Goal: Contribute content

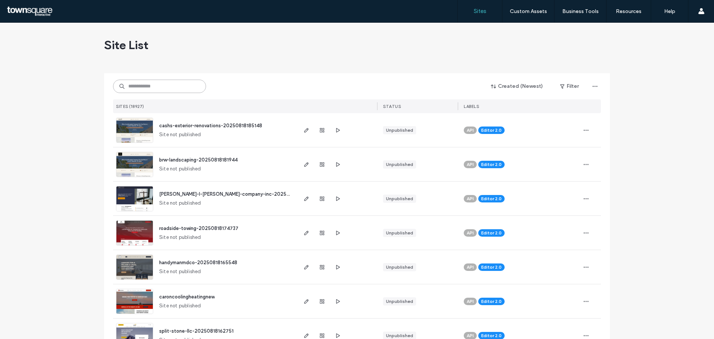
click at [136, 88] on input at bounding box center [159, 86] width 93 height 13
click at [137, 86] on input at bounding box center [159, 86] width 93 height 13
paste input "**********"
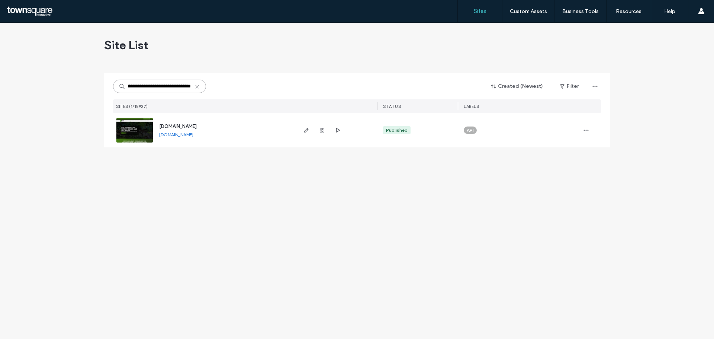
type input "**********"
click at [135, 128] on img at bounding box center [134, 143] width 36 height 51
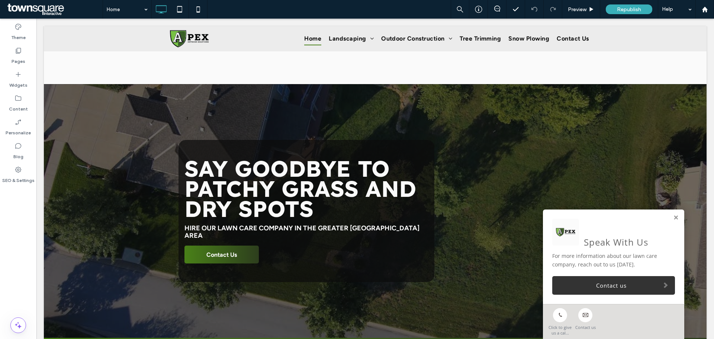
scroll to position [223, 0]
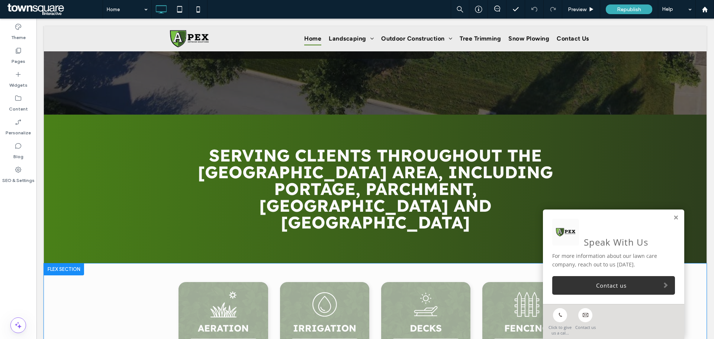
drag, startPoint x: 672, startPoint y: 220, endPoint x: 477, endPoint y: 263, distance: 199.8
click at [674, 220] on link at bounding box center [677, 218] width 6 height 6
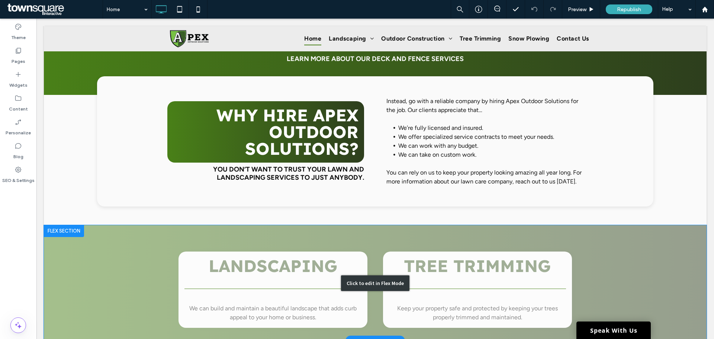
scroll to position [1053, 0]
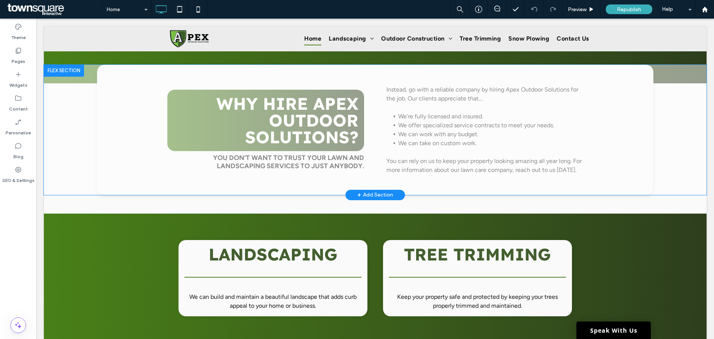
click at [380, 191] on div "+ Add Section" at bounding box center [376, 195] width 36 height 8
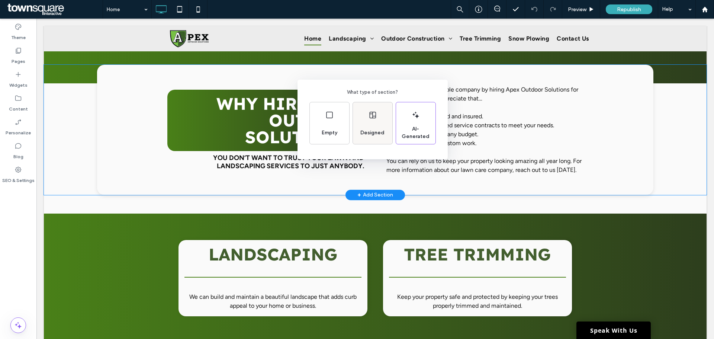
click at [369, 134] on span "Designed" at bounding box center [373, 132] width 30 height 7
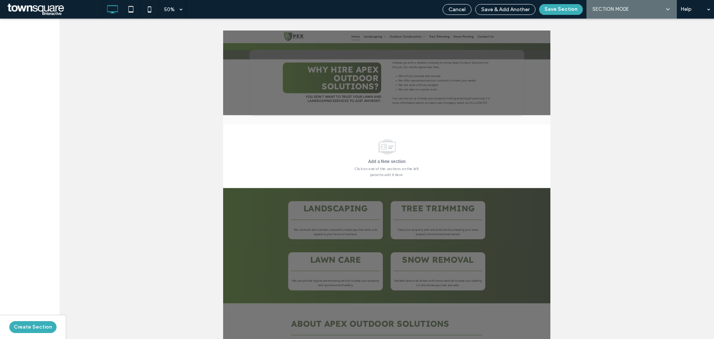
scroll to position [1051, 0]
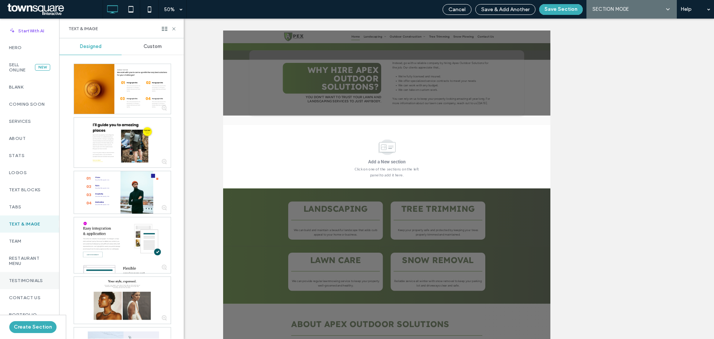
click at [36, 278] on label "Testimonials" at bounding box center [29, 280] width 41 height 5
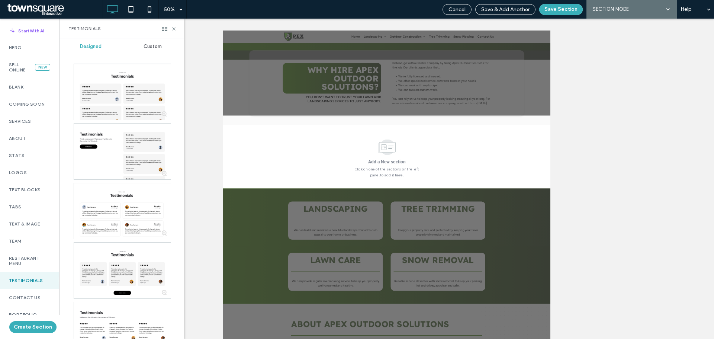
click at [145, 50] on div "Custom" at bounding box center [153, 46] width 62 height 16
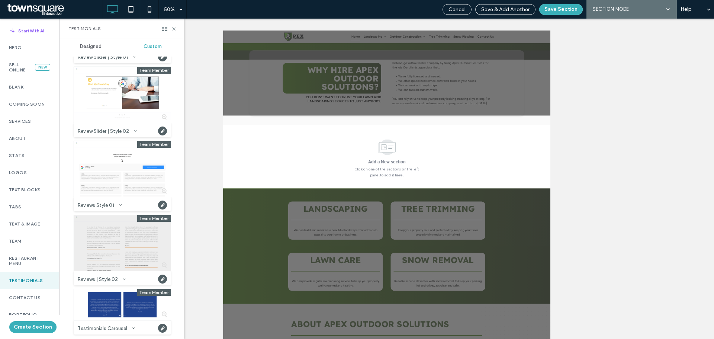
scroll to position [72, 0]
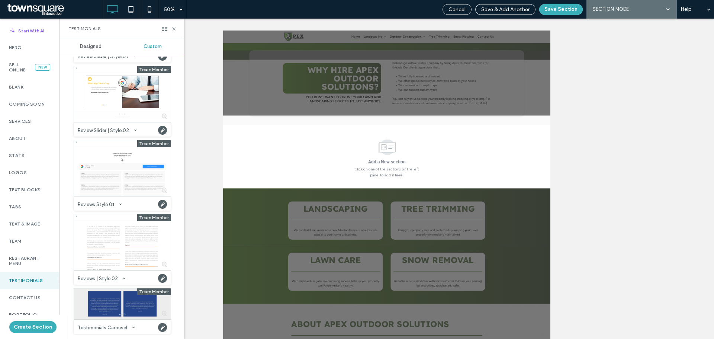
click at [113, 309] on div at bounding box center [122, 303] width 97 height 31
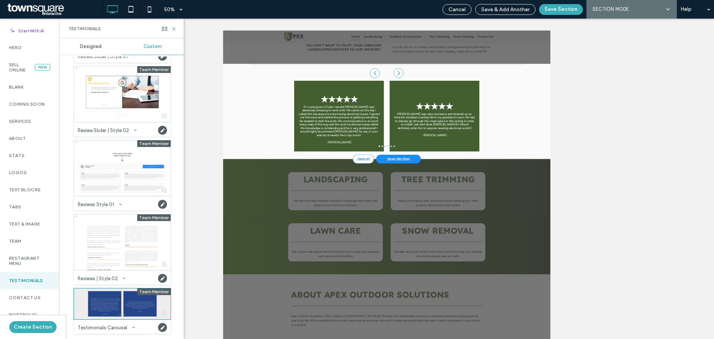
scroll to position [1155, 0]
click at [565, 10] on button "Save Section" at bounding box center [562, 9] width 44 height 11
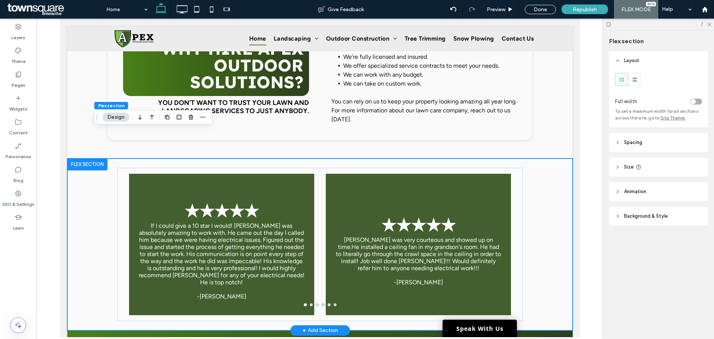
scroll to position [1106, 0]
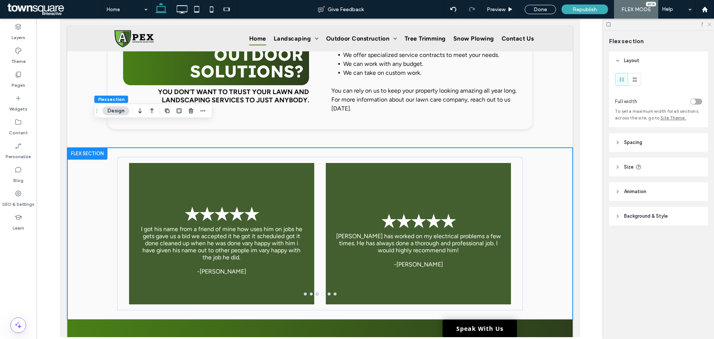
click at [711, 22] on icon at bounding box center [709, 24] width 5 height 5
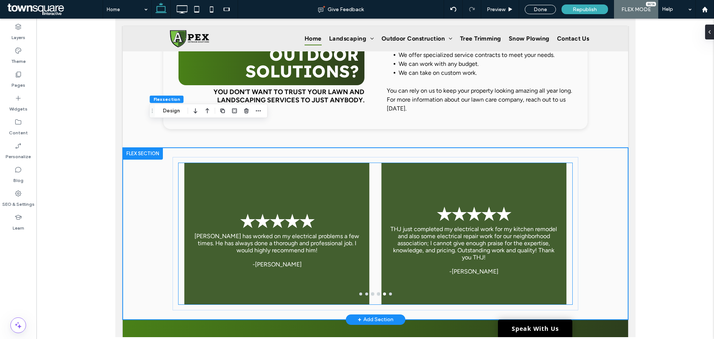
click at [255, 194] on div "★★★★★ [PERSON_NAME] has worked on my electrical problems a few times. He has al…" at bounding box center [276, 238] width 185 height 106
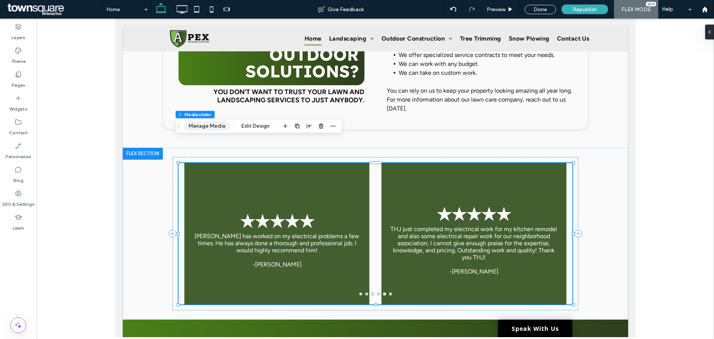
click at [201, 129] on button "Manage Media" at bounding box center [207, 126] width 47 height 9
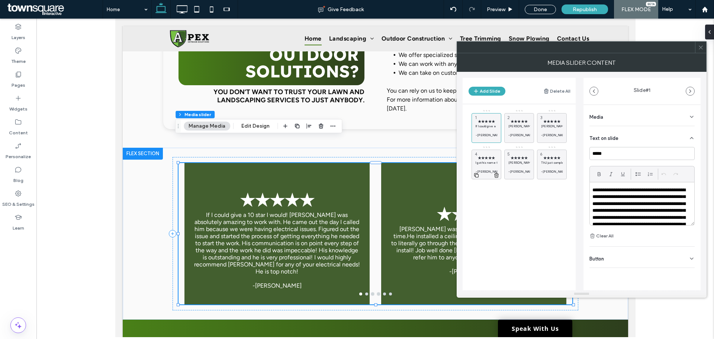
click at [498, 176] on use at bounding box center [497, 175] width 4 height 5
click at [0, 0] on use at bounding box center [0, 0] width 0 height 0
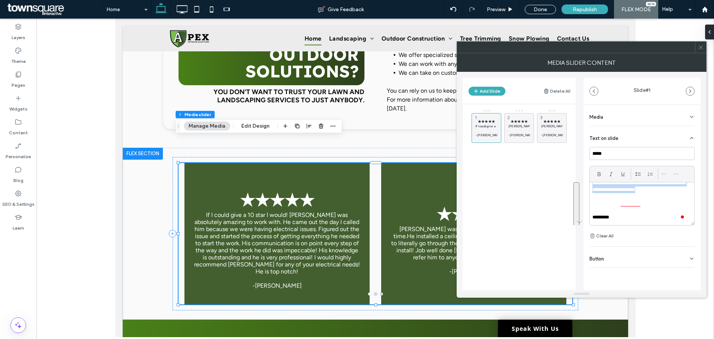
scroll to position [62, 0]
drag, startPoint x: 593, startPoint y: 189, endPoint x: 643, endPoint y: 202, distance: 51.9
click at [643, 202] on p "**********" at bounding box center [640, 166] width 94 height 82
paste div
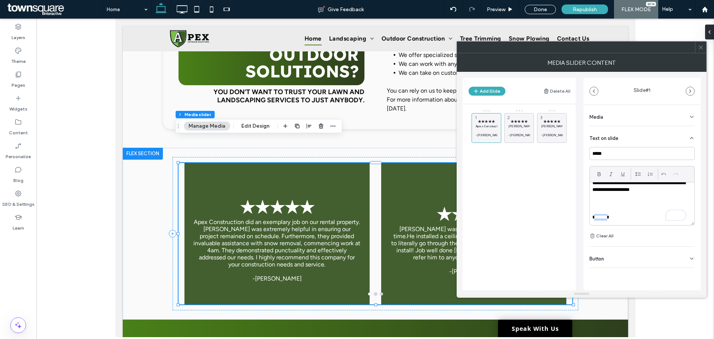
drag, startPoint x: 611, startPoint y: 217, endPoint x: 595, endPoint y: 217, distance: 16.0
click at [595, 217] on p "*********" at bounding box center [640, 217] width 94 height 7
click at [521, 115] on div "★★★★★ [PERSON_NAME] was very courteous and showed up on time.He installed a cei…" at bounding box center [520, 128] width 30 height 30
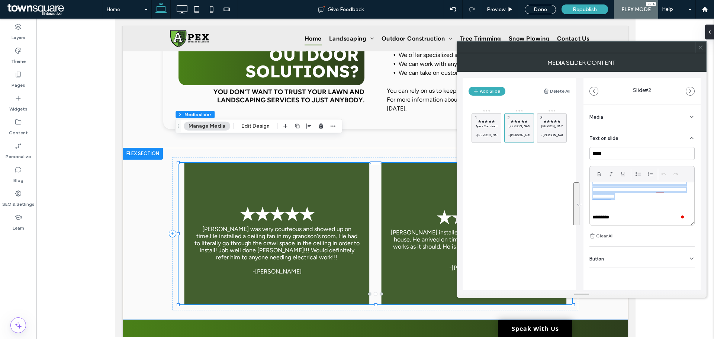
scroll to position [28, 0]
drag, startPoint x: 593, startPoint y: 188, endPoint x: 674, endPoint y: 203, distance: 81.8
click at [674, 203] on p "**********" at bounding box center [640, 183] width 94 height 48
paste div
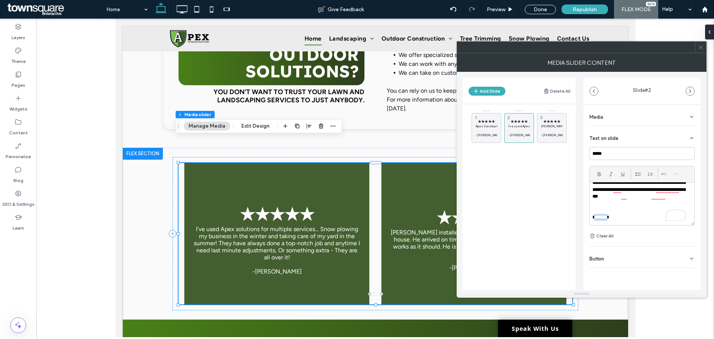
drag, startPoint x: 595, startPoint y: 215, endPoint x: 612, endPoint y: 214, distance: 17.5
click at [612, 214] on p "*********" at bounding box center [640, 217] width 94 height 7
click at [558, 122] on span "★★★★★" at bounding box center [552, 121] width 22 height 5
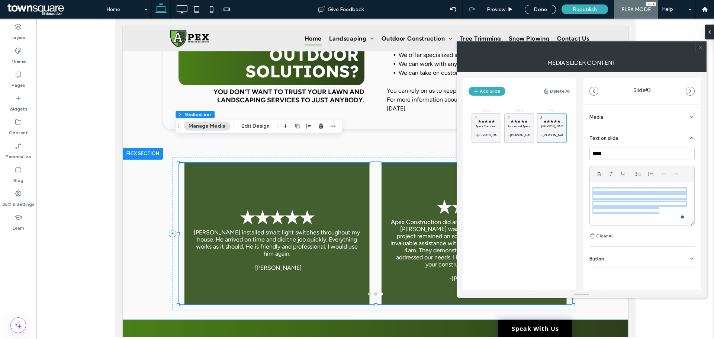
drag, startPoint x: 592, startPoint y: 188, endPoint x: 654, endPoint y: 216, distance: 67.8
click at [654, 216] on div "**********" at bounding box center [642, 203] width 105 height 43
paste div
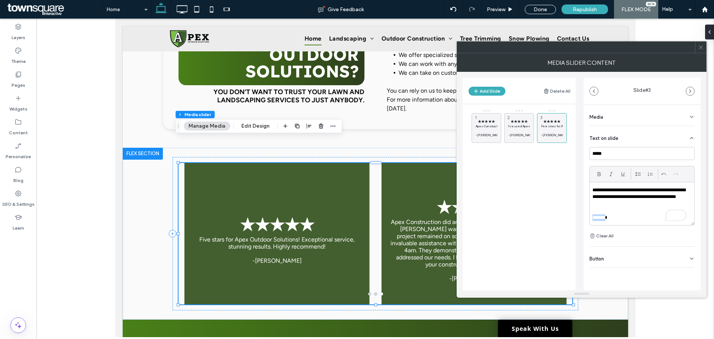
scroll to position [0, 0]
drag, startPoint x: 609, startPoint y: 219, endPoint x: 595, endPoint y: 219, distance: 13.8
click at [595, 219] on p "********" at bounding box center [640, 217] width 94 height 7
click at [704, 49] on icon at bounding box center [701, 48] width 6 height 6
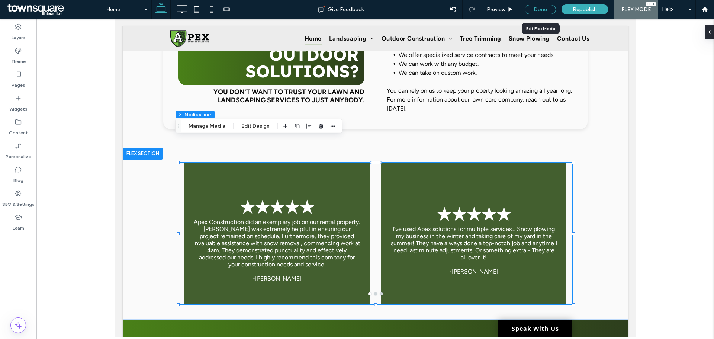
drag, startPoint x: 544, startPoint y: 9, endPoint x: 528, endPoint y: 36, distance: 30.5
click at [544, 9] on div "Done" at bounding box center [540, 9] width 31 height 9
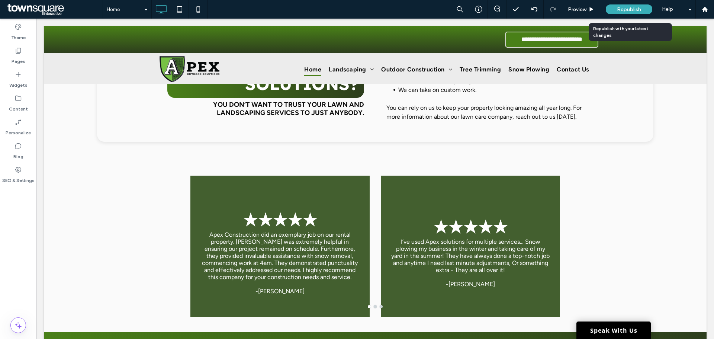
click at [629, 3] on div "Republish" at bounding box center [629, 9] width 47 height 19
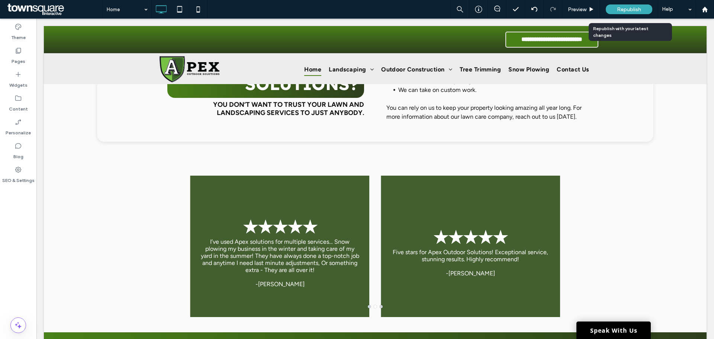
click at [627, 9] on span "Republish" at bounding box center [629, 9] width 24 height 6
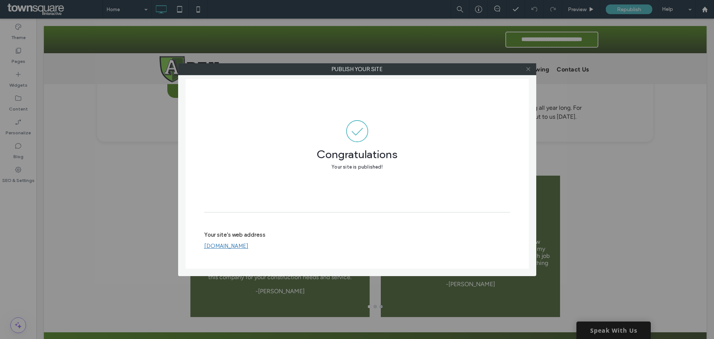
click at [529, 69] on use at bounding box center [529, 69] width 4 height 4
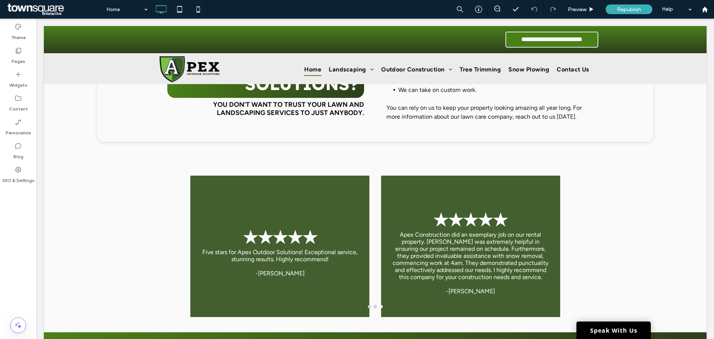
click at [61, 10] on span at bounding box center [54, 9] width 97 height 15
